Goal: Task Accomplishment & Management: Complete application form

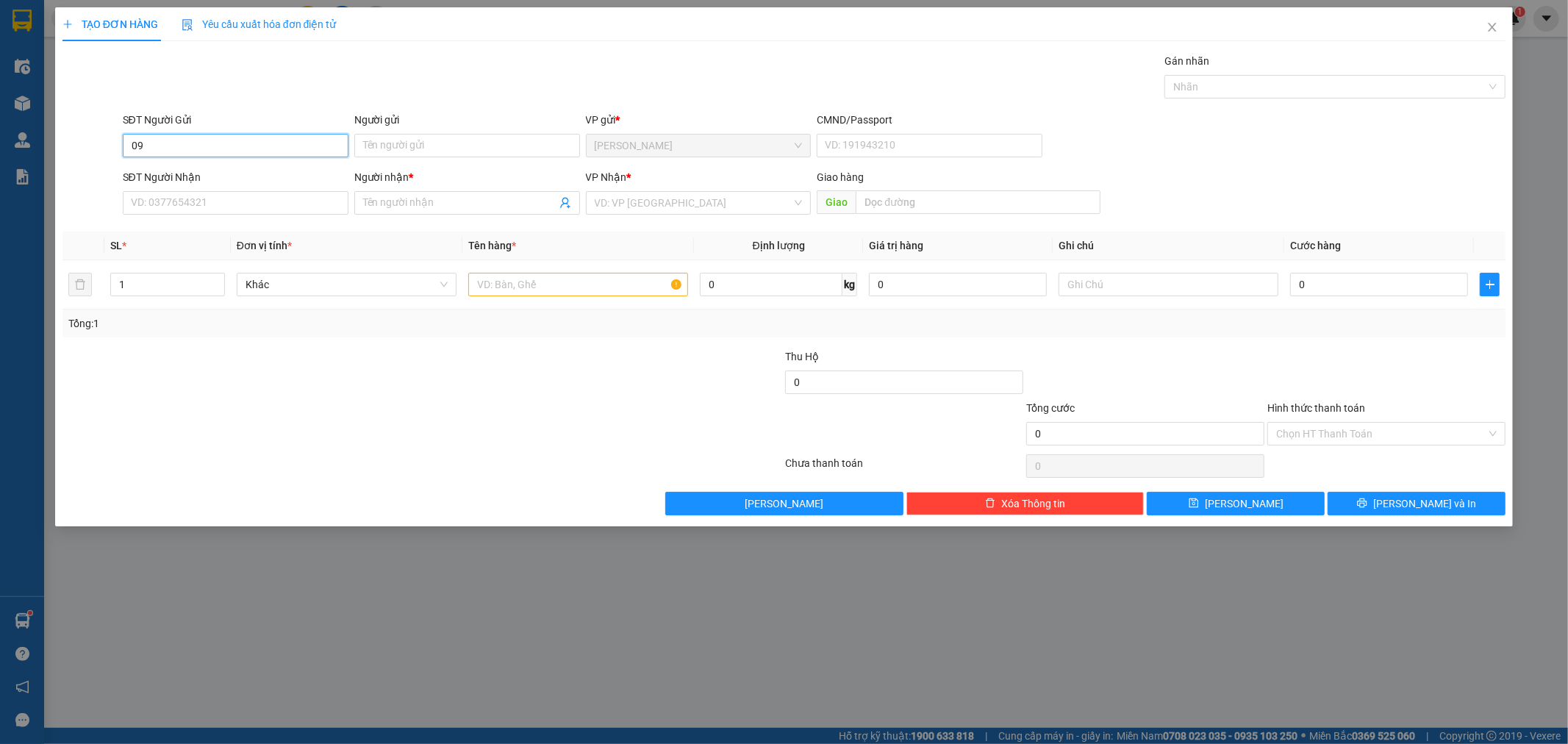
type input "0"
click at [421, 147] on input "Người gửi" at bounding box center [467, 145] width 226 height 24
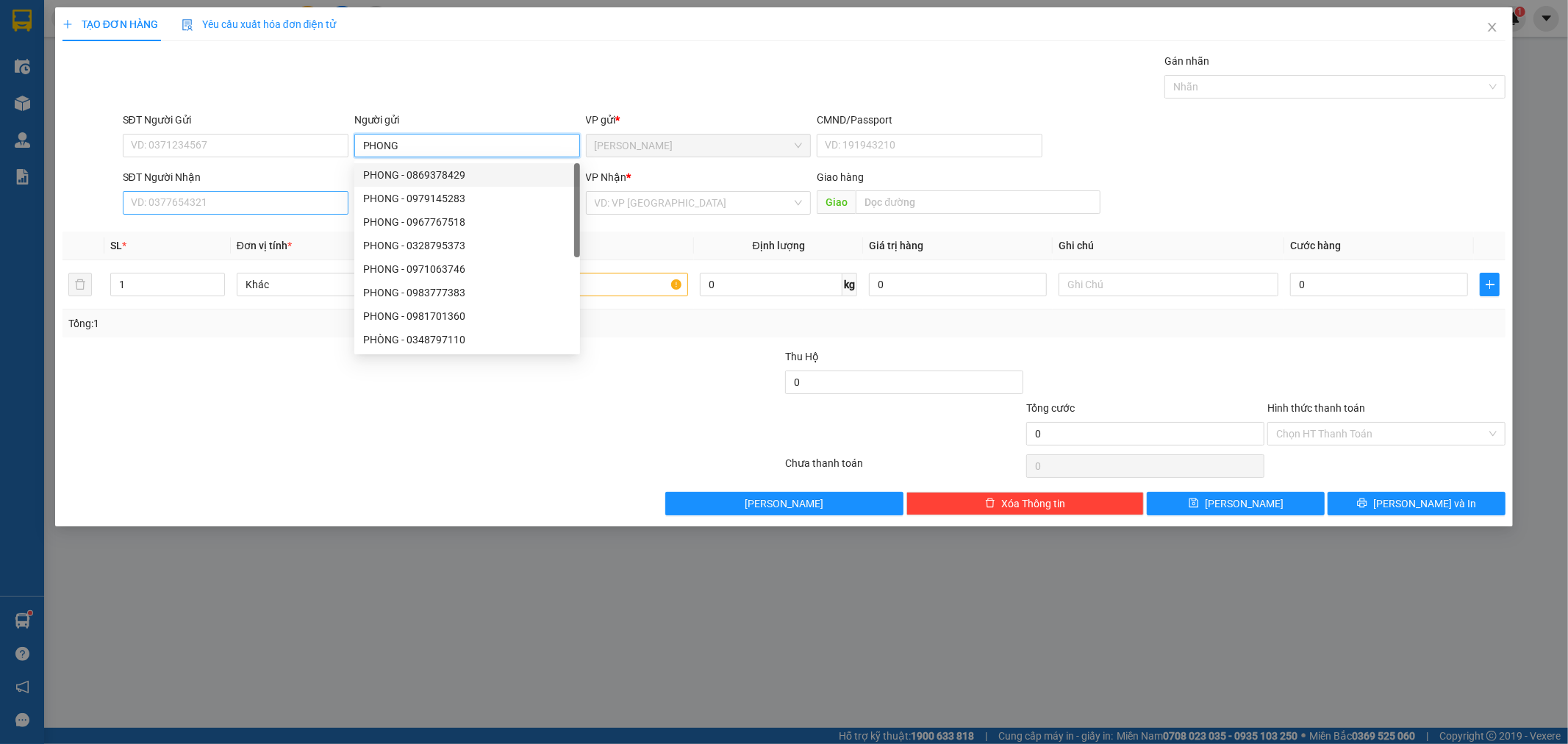
type input "PHONG"
click at [186, 211] on input "SĐT Người Nhận" at bounding box center [235, 203] width 226 height 24
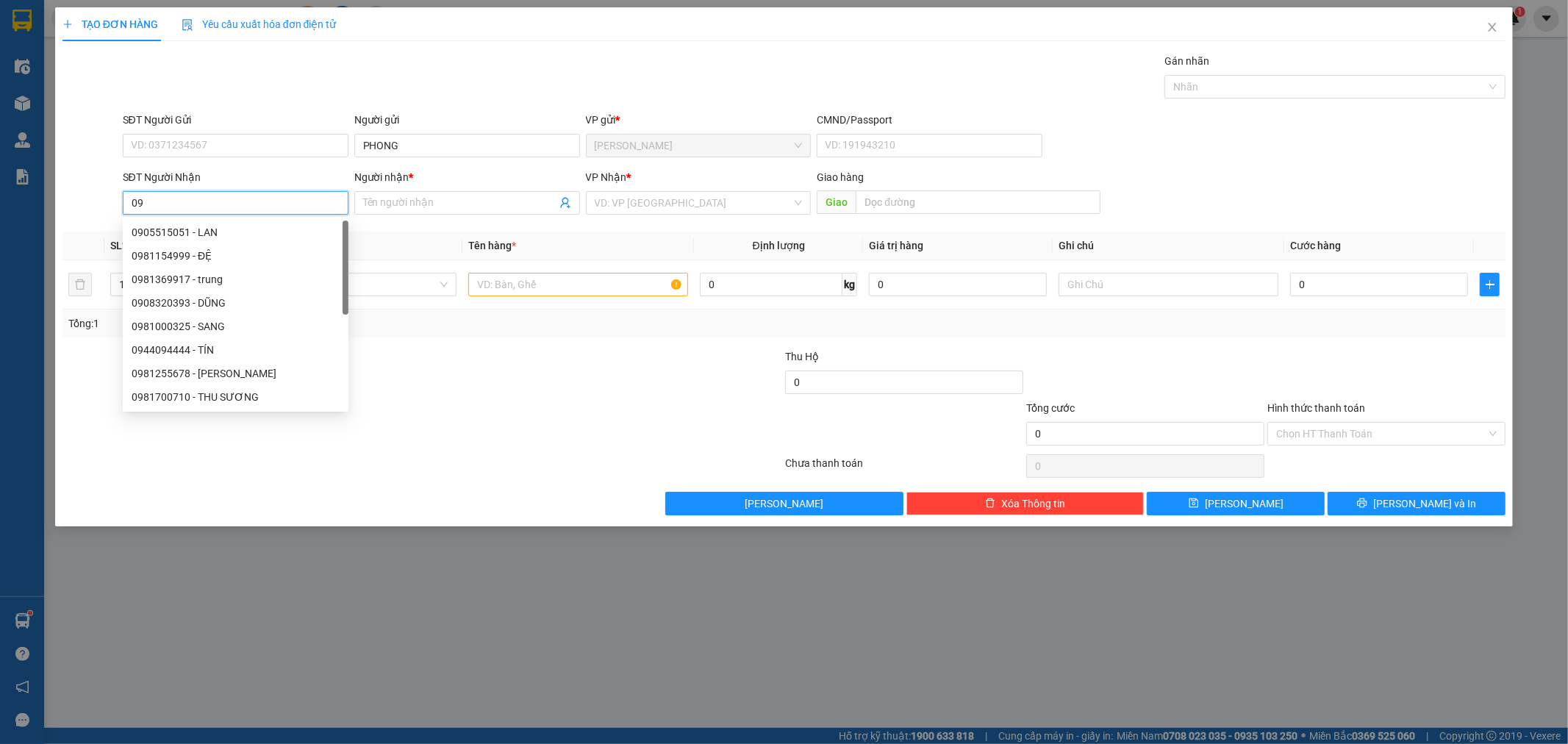
type input "0"
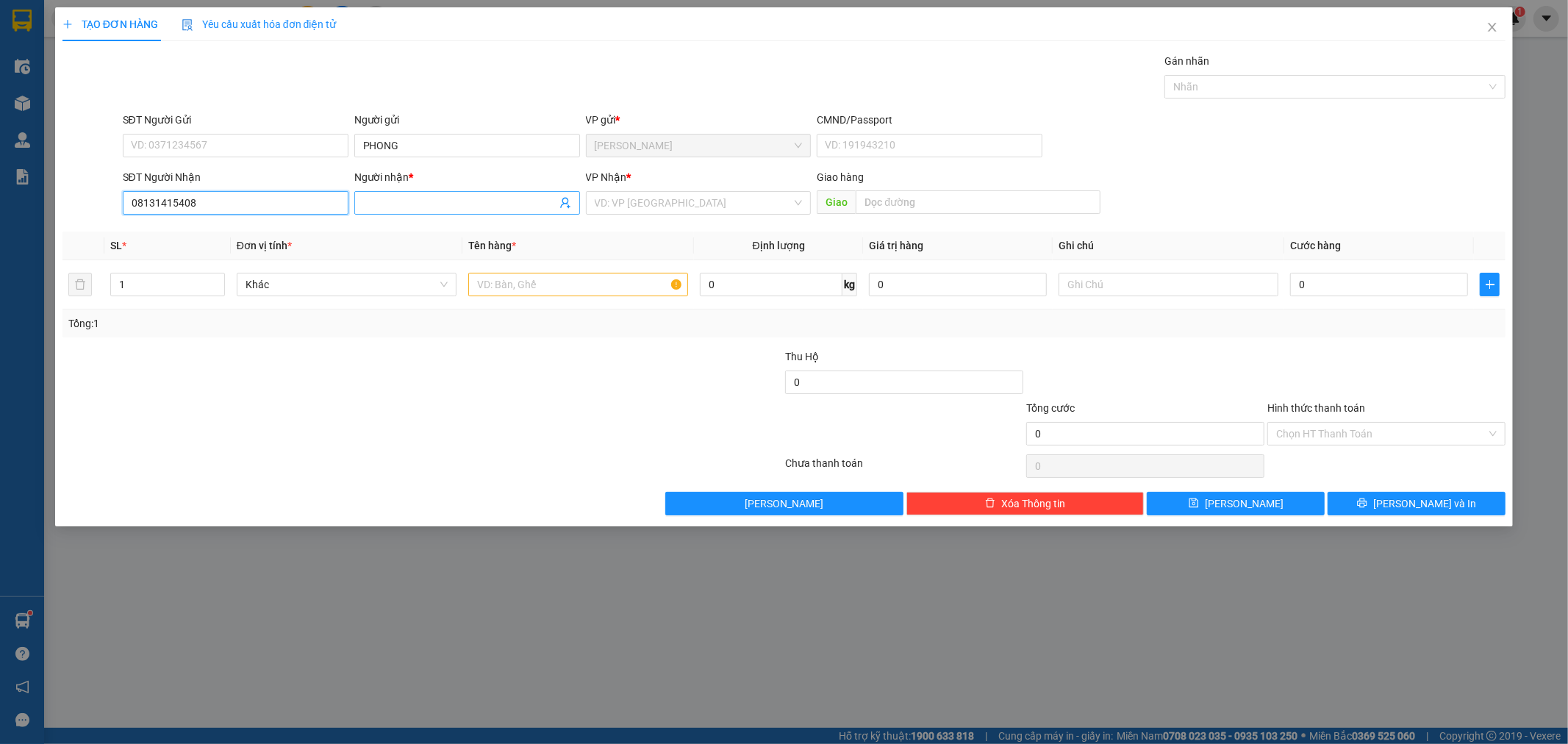
type input "08131415408"
click at [450, 199] on input "Người nhận *" at bounding box center [459, 203] width 193 height 16
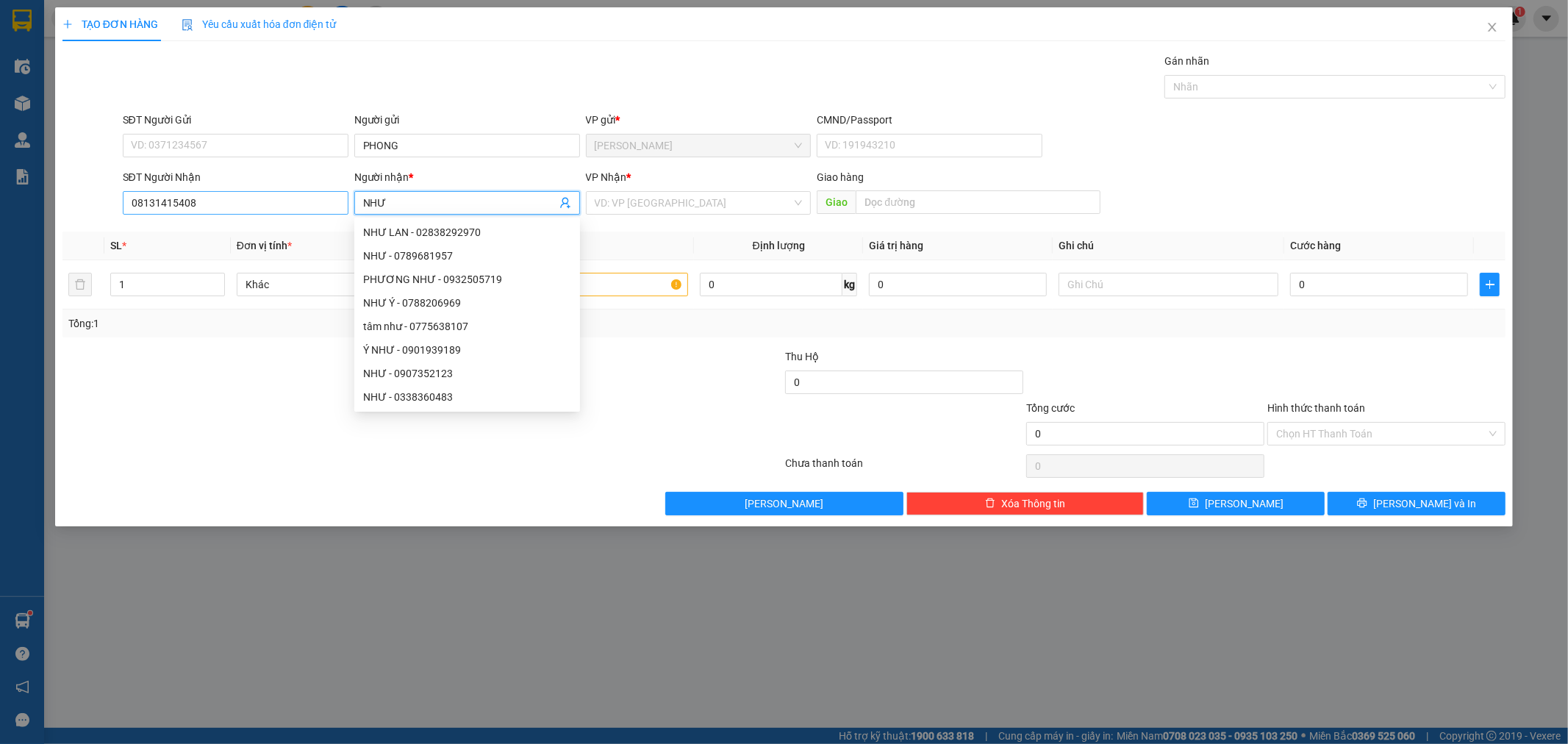
type input "NHƯ"
click at [195, 203] on input "08131415408" at bounding box center [235, 203] width 226 height 24
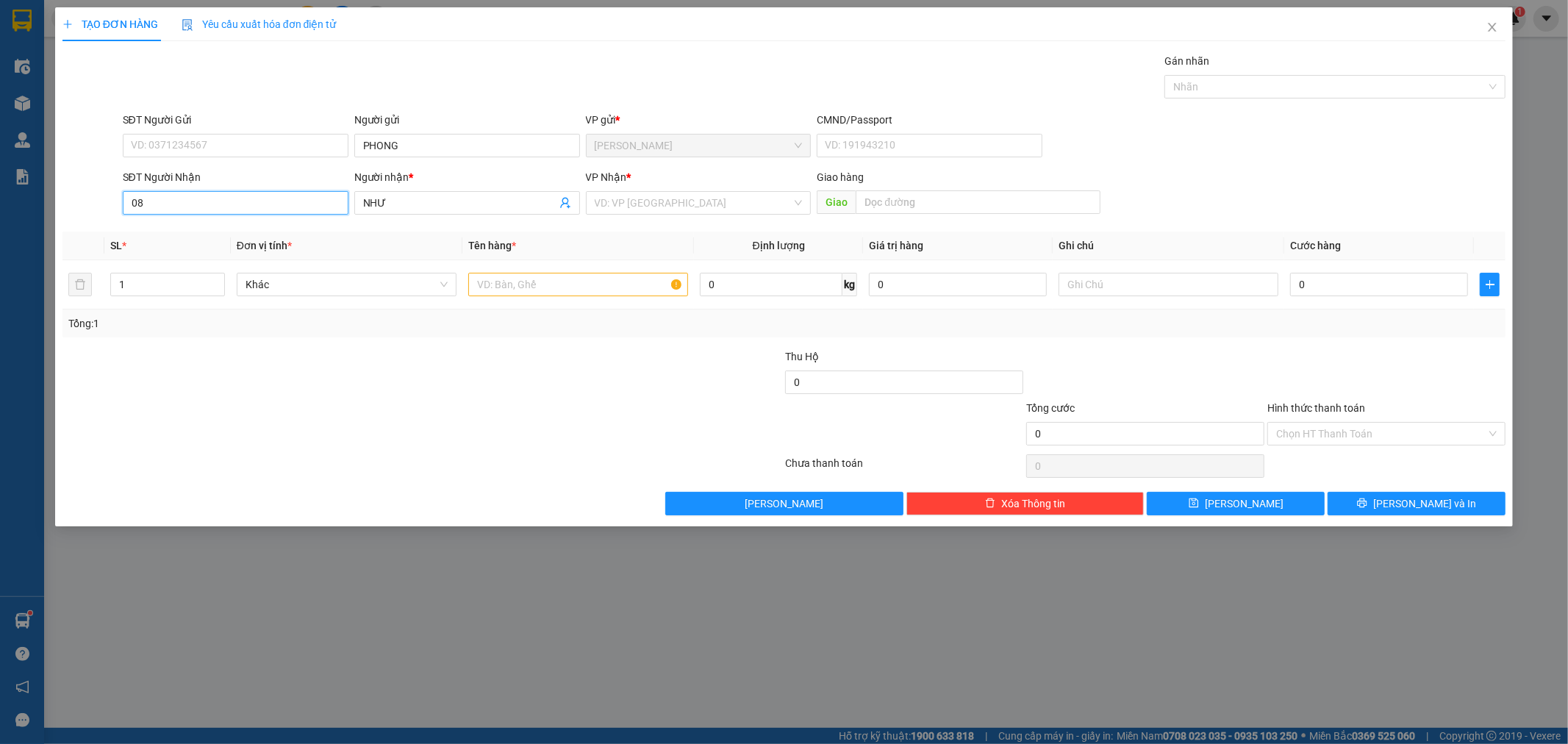
type input "0"
click at [181, 237] on div "0813415408 - NHƯ" at bounding box center [235, 232] width 208 height 16
type input "0813415408"
click at [616, 287] on input "text" at bounding box center [578, 285] width 220 height 24
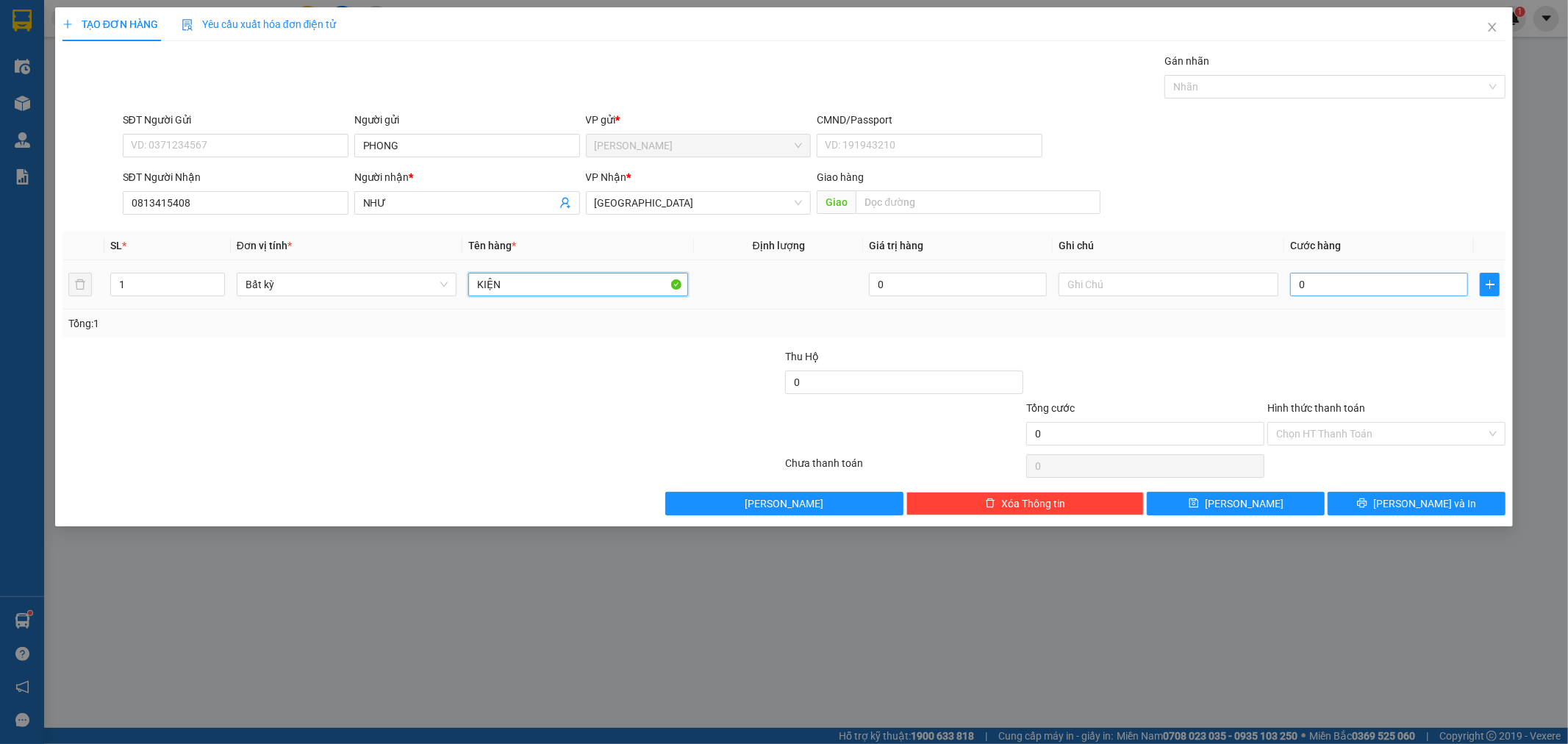
type input "KIỆN"
click at [1390, 288] on input "0" at bounding box center [1379, 285] width 178 height 24
type input "2"
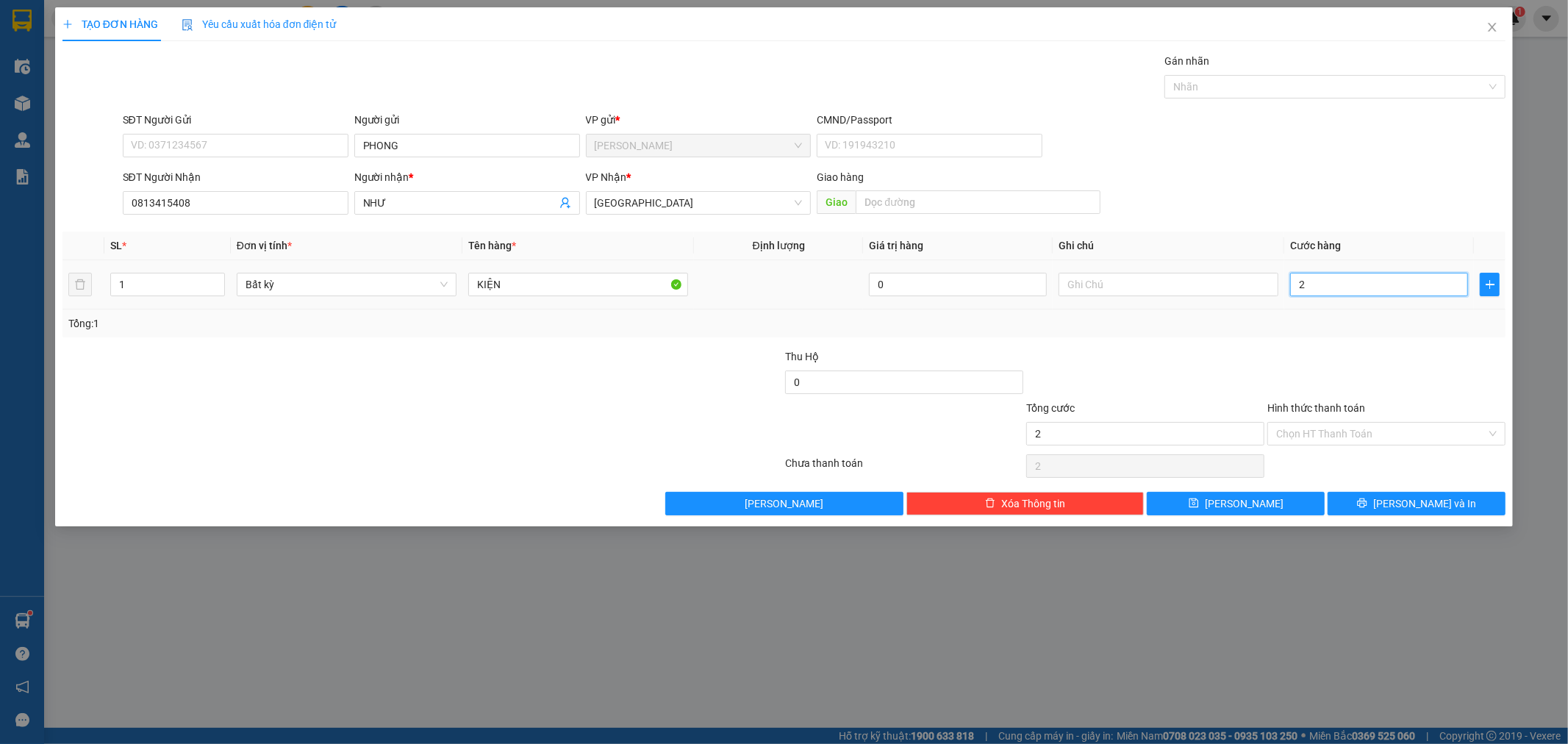
type input "20"
type input "20.000"
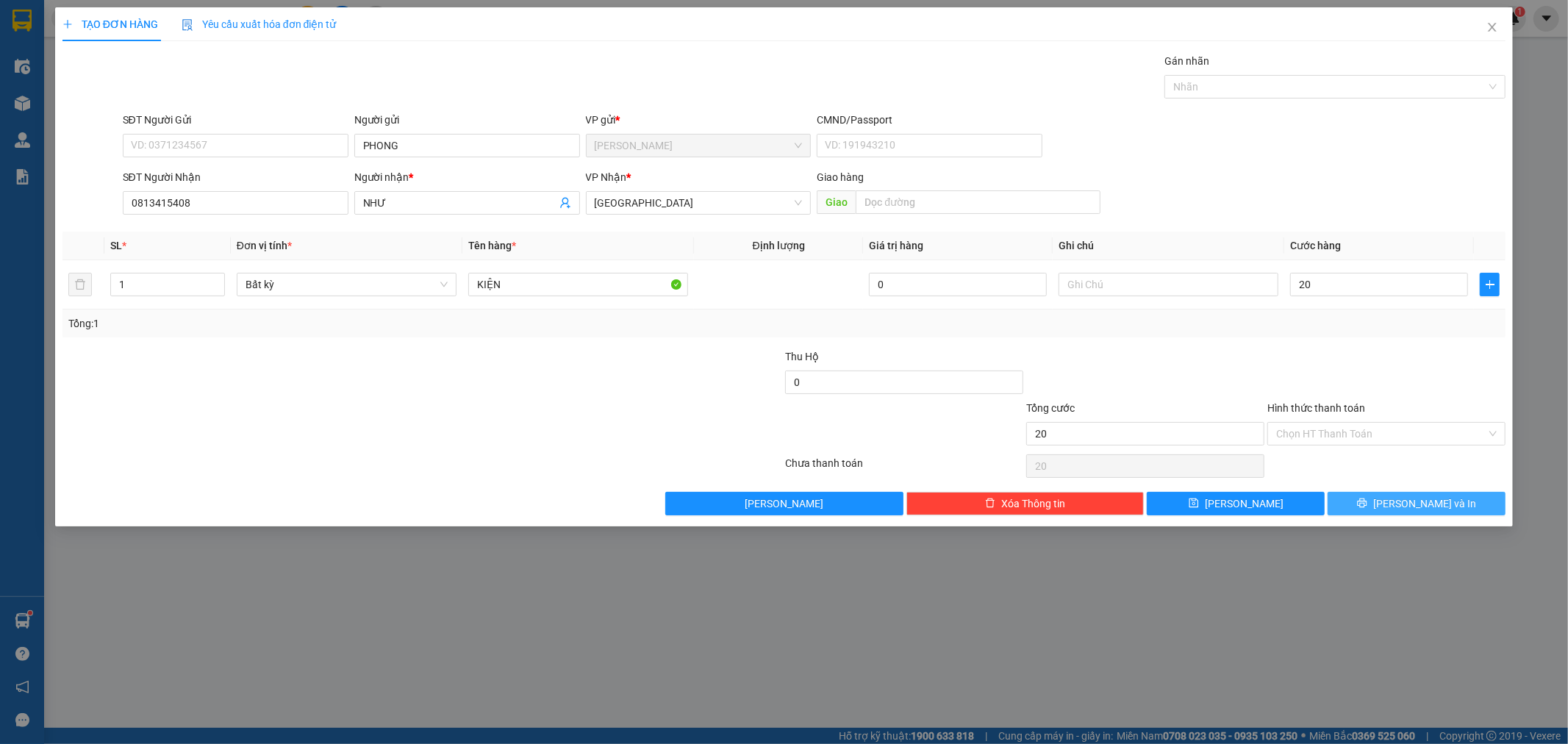
type input "20.000"
click at [1382, 505] on button "[PERSON_NAME] và In" at bounding box center [1416, 504] width 178 height 24
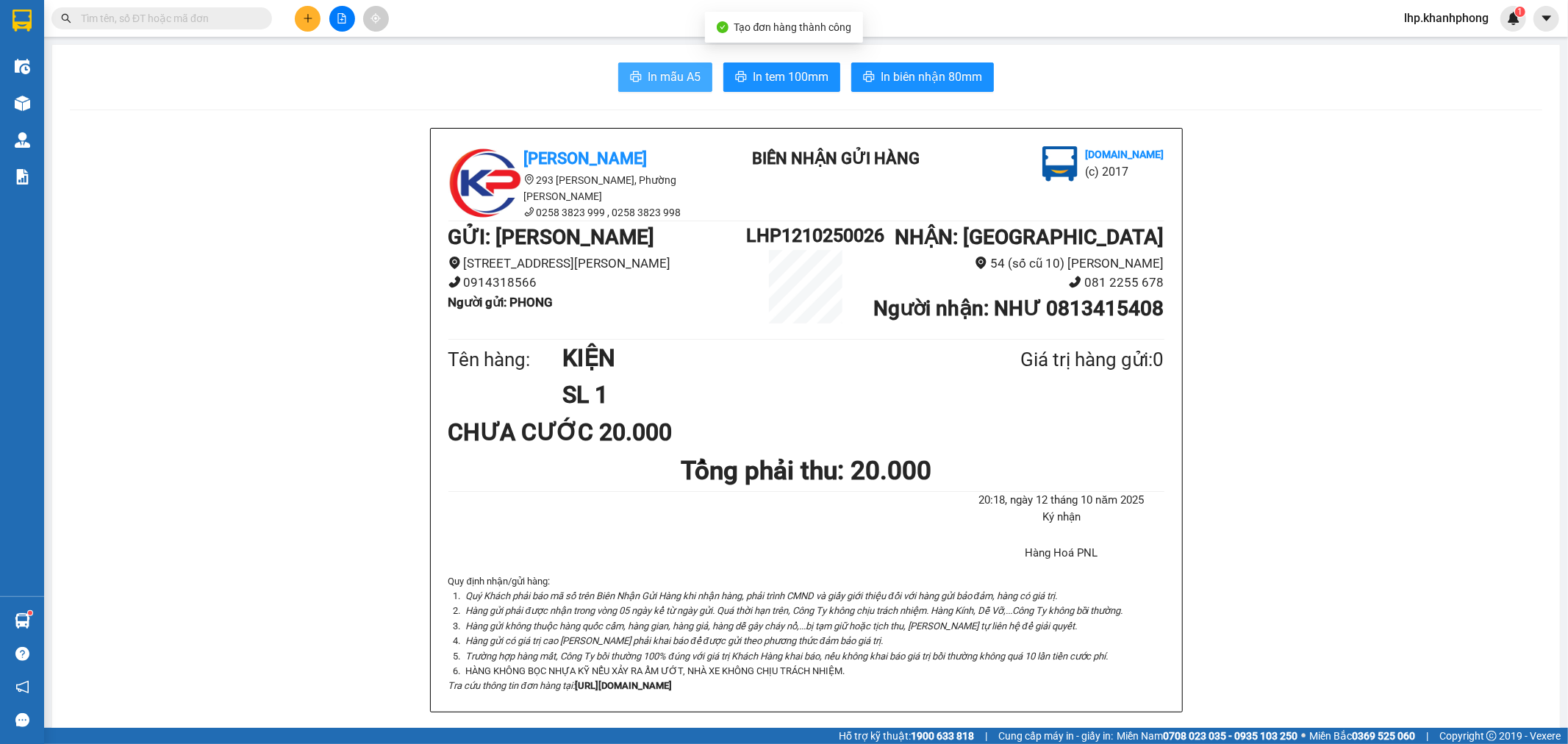
click at [672, 76] on span "In mẫu A5" at bounding box center [673, 77] width 53 height 18
